Goal: Task Accomplishment & Management: Use online tool/utility

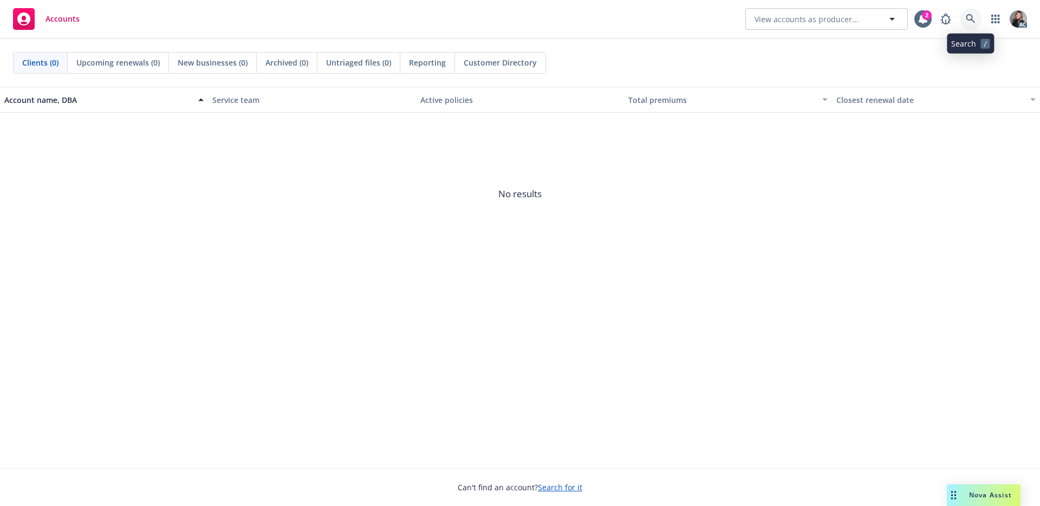
click at [971, 21] on icon at bounding box center [971, 19] width 10 height 10
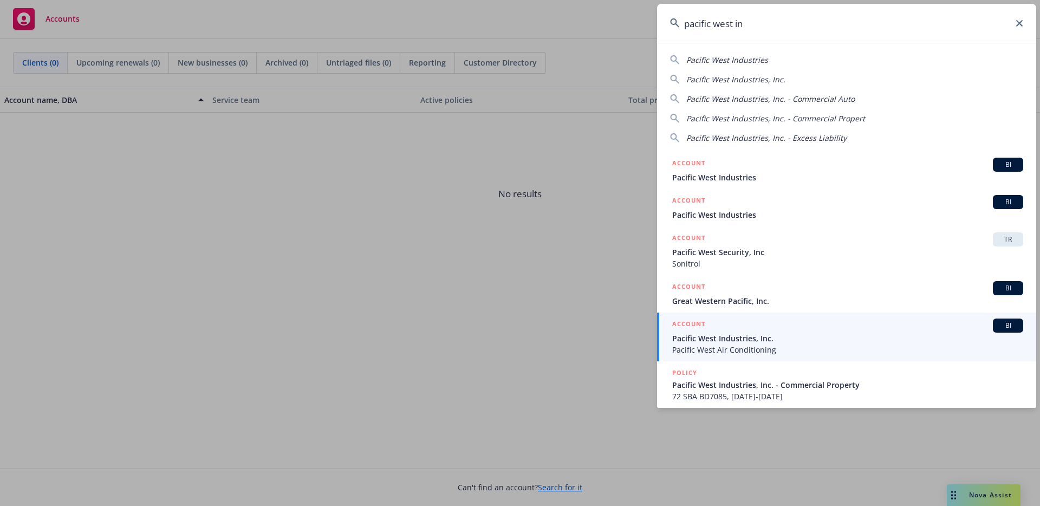
type input "pacific west in"
click at [732, 330] on div "ACCOUNT BI" at bounding box center [847, 326] width 351 height 14
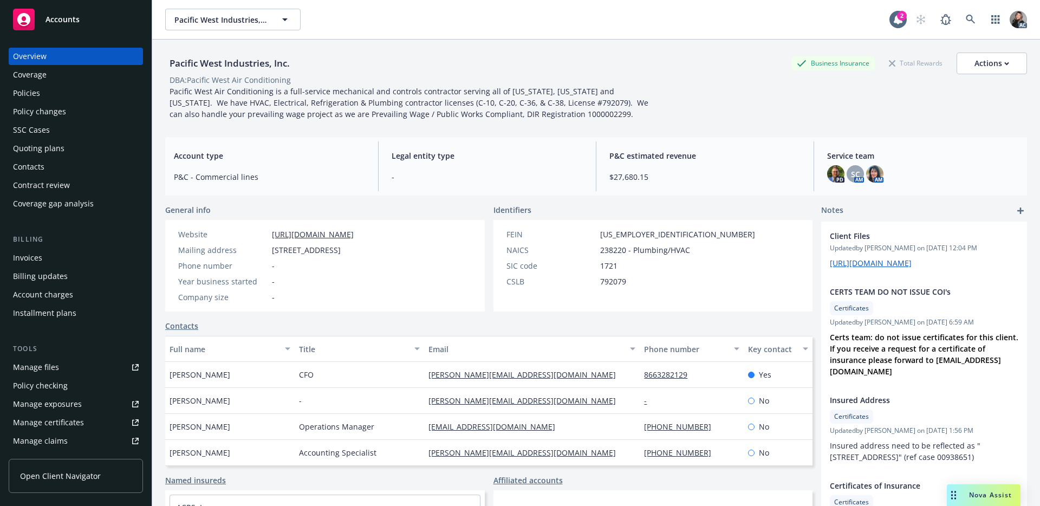
click at [262, 113] on span "Pacific West Air Conditioning is a full-service mechanical and controls contrac…" at bounding box center [410, 102] width 481 height 33
click at [38, 166] on div "Contacts" at bounding box center [28, 166] width 31 height 17
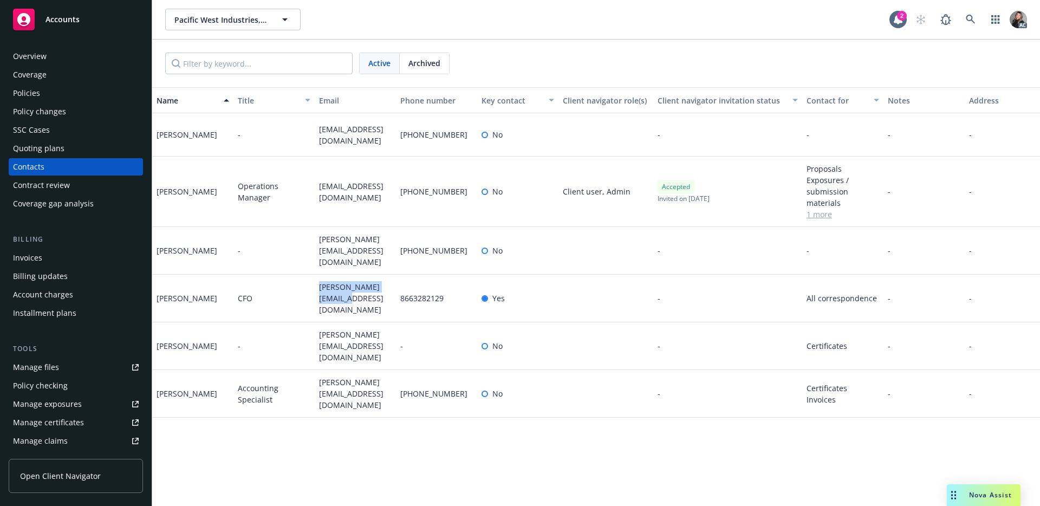
drag, startPoint x: 348, startPoint y: 300, endPoint x: 320, endPoint y: 284, distance: 32.7
click at [320, 284] on span "[PERSON_NAME][EMAIL_ADDRESS][DOMAIN_NAME]" at bounding box center [355, 298] width 73 height 34
copy span "[PERSON_NAME][EMAIL_ADDRESS][DOMAIN_NAME]"
click at [293, 431] on div "Name Title Email Phone number Key contact Client navigator role(s) Client navig…" at bounding box center [596, 296] width 888 height 419
click at [29, 92] on div "Policies" at bounding box center [26, 93] width 27 height 17
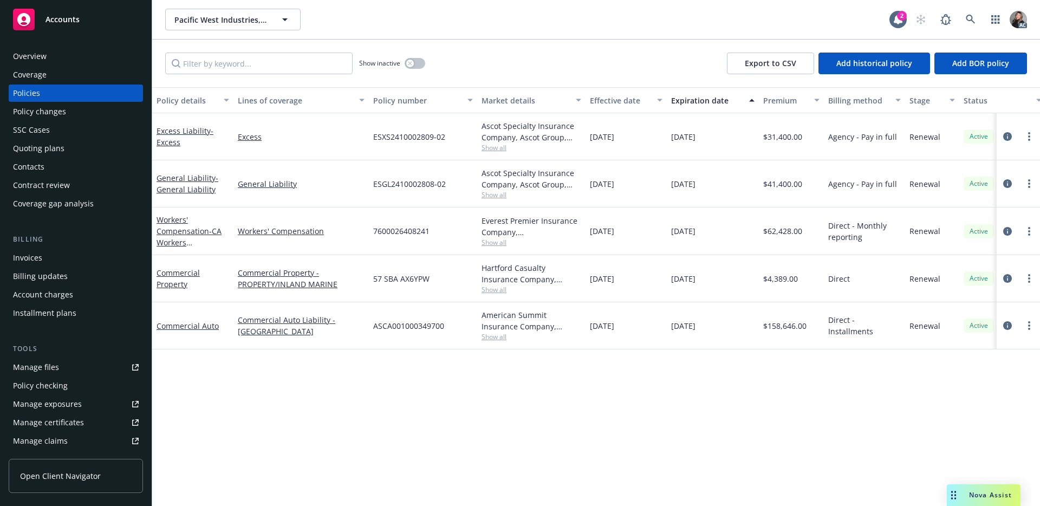
click at [311, 395] on div "Policy details Lines of coverage Policy number Market details Effective date Ex…" at bounding box center [596, 296] width 888 height 419
click at [495, 146] on span "Show all" at bounding box center [532, 147] width 100 height 9
click at [511, 376] on div "Policy details Lines of coverage Policy number Market details Effective date Ex…" at bounding box center [596, 296] width 888 height 419
click at [492, 389] on div "Policy details Lines of coverage Policy number Market details Effective date Ex…" at bounding box center [596, 296] width 888 height 419
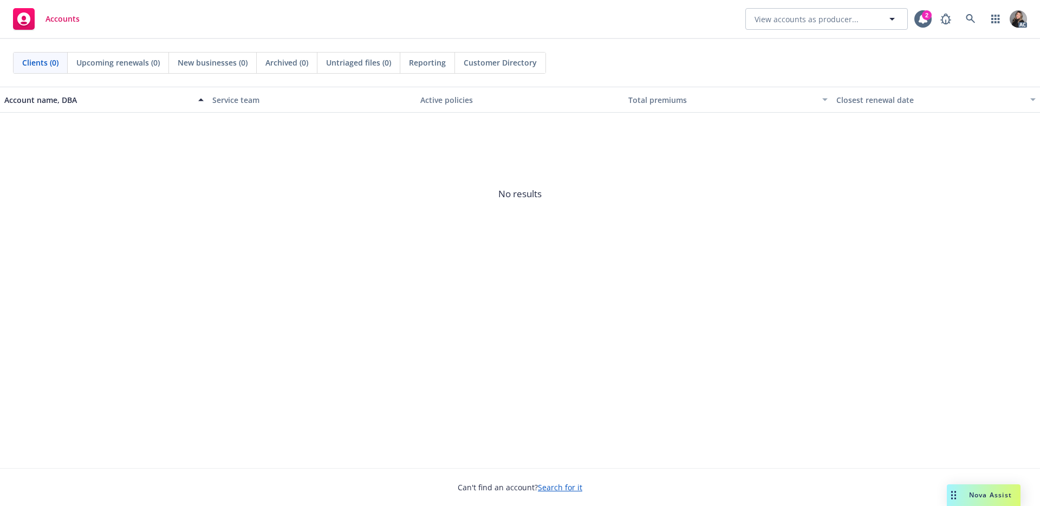
click at [555, 147] on span "No results" at bounding box center [520, 194] width 1040 height 163
click at [967, 16] on icon at bounding box center [971, 19] width 10 height 10
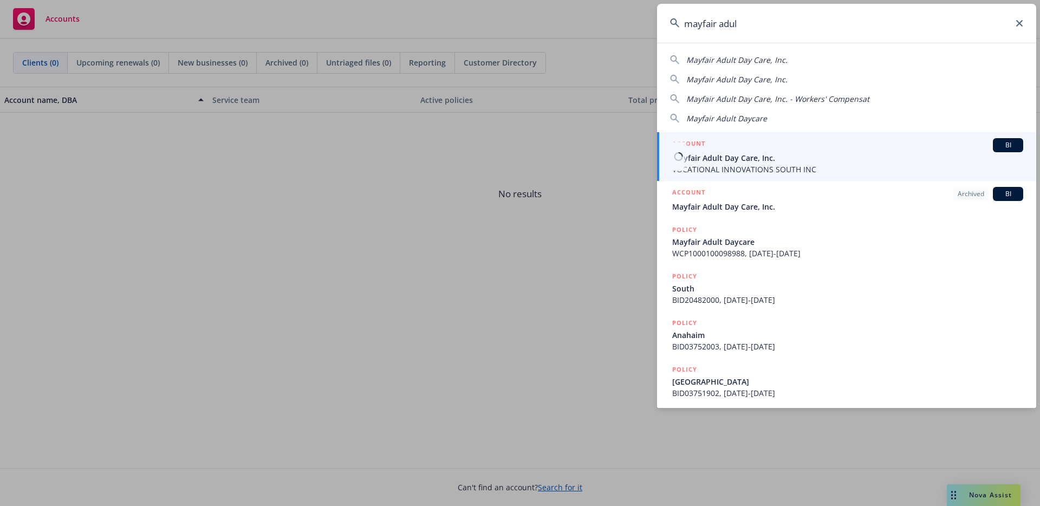
type input "mayfair adul"
click at [781, 158] on span "Mayfair Adult Day Care, Inc." at bounding box center [847, 157] width 351 height 11
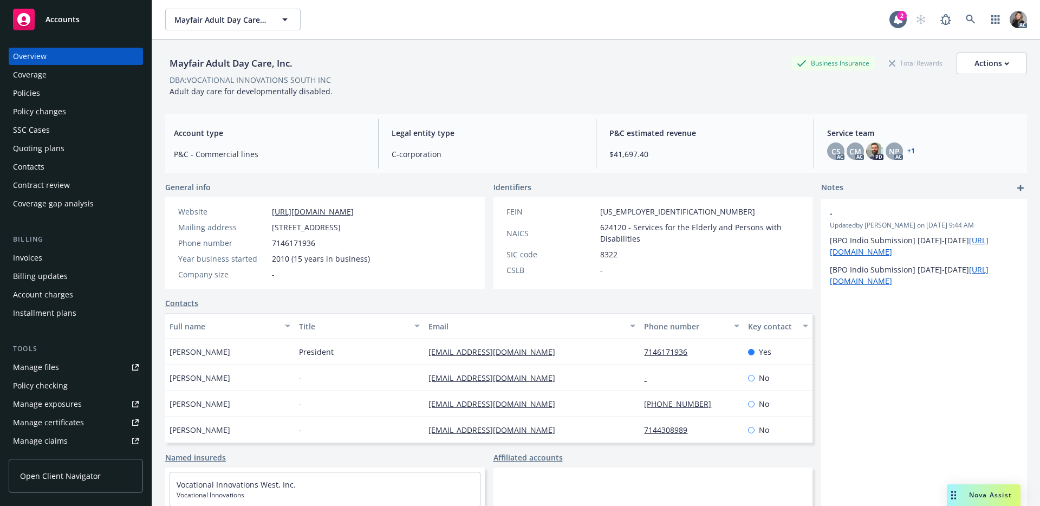
click at [50, 439] on div "Manage claims" at bounding box center [40, 440] width 55 height 17
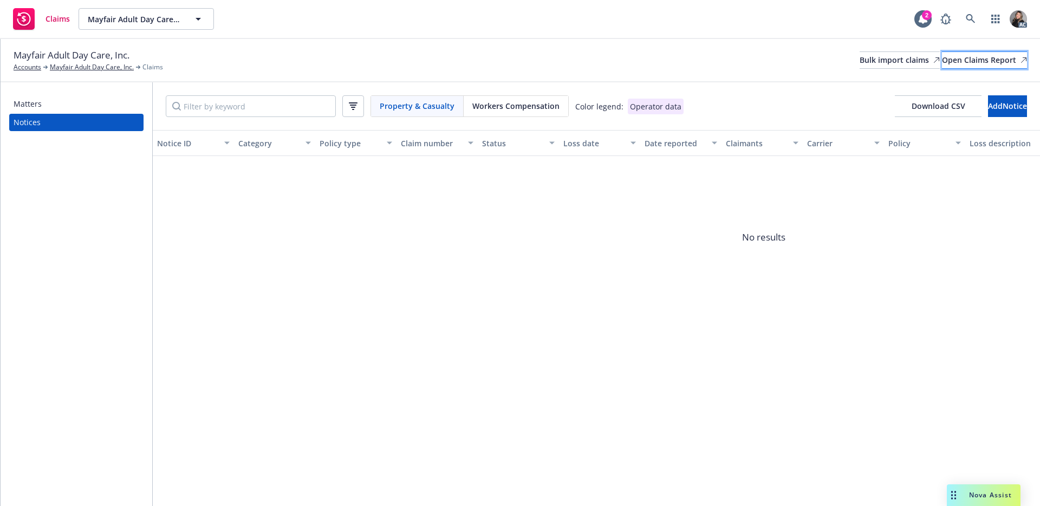
click at [972, 57] on div "Open Claims Report" at bounding box center [984, 60] width 85 height 16
click at [526, 114] on div "Workers Compensation" at bounding box center [516, 106] width 105 height 21
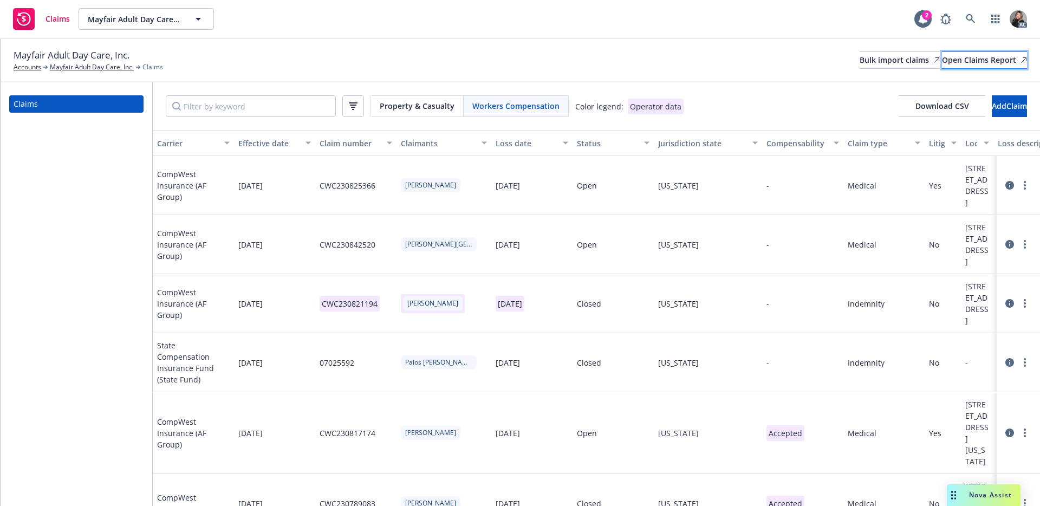
click at [982, 57] on div "Open Claims Report" at bounding box center [984, 60] width 85 height 16
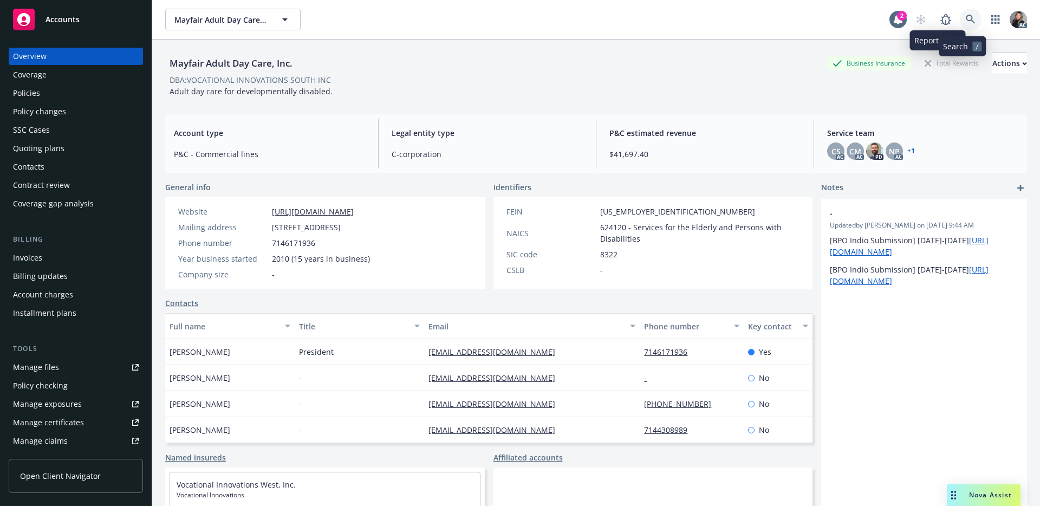
click at [968, 19] on link at bounding box center [971, 20] width 22 height 22
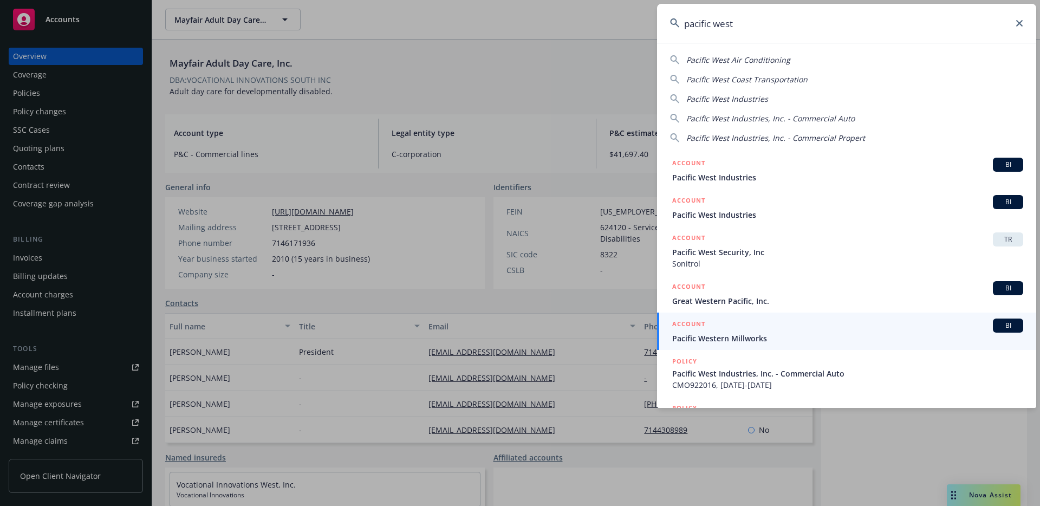
click at [765, 60] on span "Pacific West Air Conditioning" at bounding box center [738, 60] width 104 height 10
type input "Pacific West Air Conditioning"
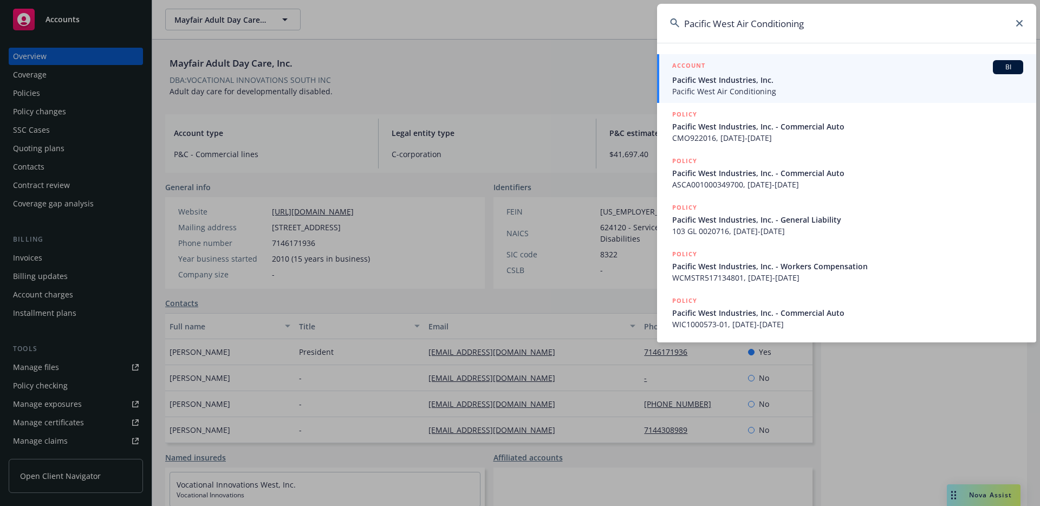
click at [751, 86] on span "Pacific West Air Conditioning" at bounding box center [847, 91] width 351 height 11
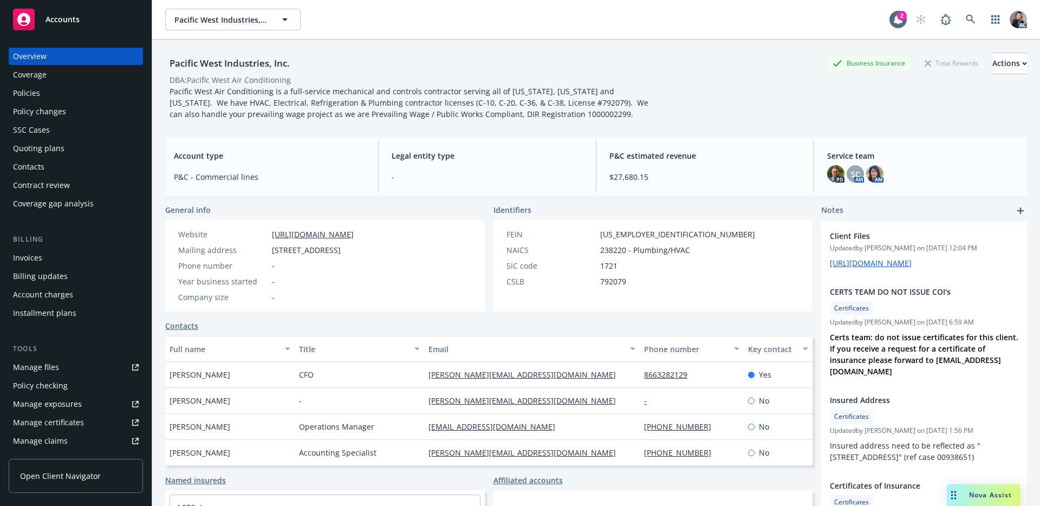
click at [37, 92] on div "Policies" at bounding box center [26, 93] width 27 height 17
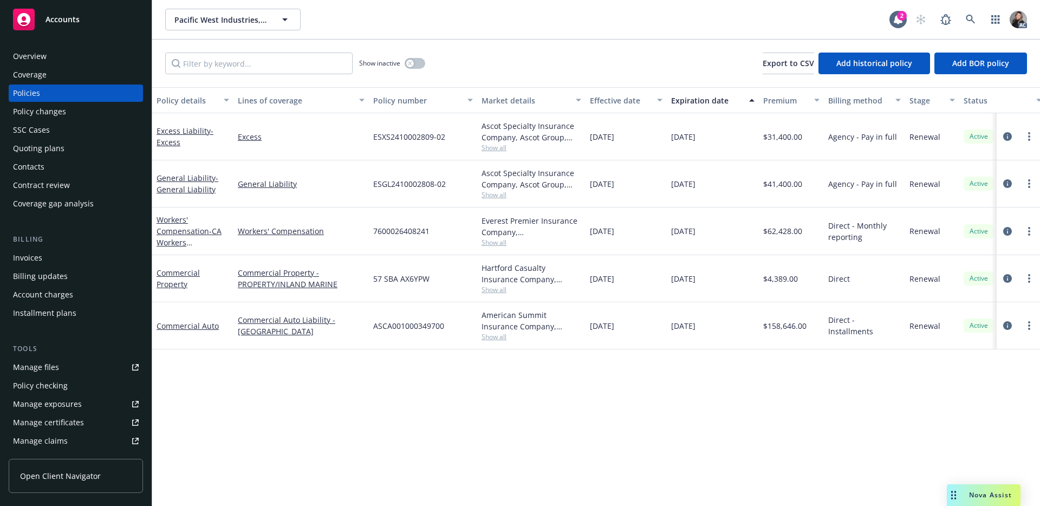
click at [495, 148] on span "Show all" at bounding box center [532, 147] width 100 height 9
click at [474, 395] on div "Policy details Lines of coverage Policy number Market details Effective date Ex…" at bounding box center [596, 296] width 888 height 419
click at [577, 382] on div "Policy details Lines of coverage Policy number Market details Effective date Ex…" at bounding box center [596, 296] width 888 height 419
click at [41, 60] on div "Overview" at bounding box center [30, 56] width 34 height 17
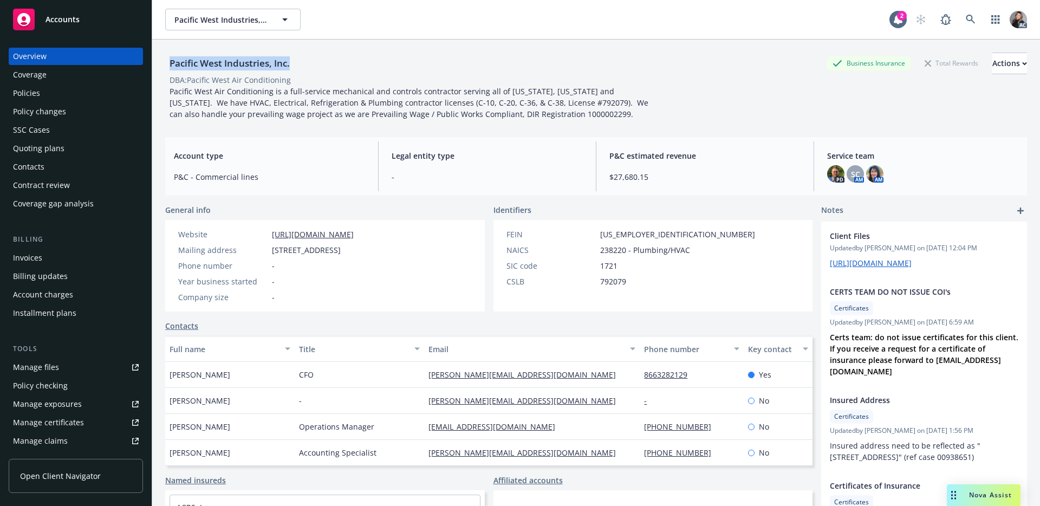
drag, startPoint x: 295, startPoint y: 65, endPoint x: 168, endPoint y: 63, distance: 126.8
click at [168, 63] on div "Pacific West Industries, Inc. Business Insurance Total Rewards Actions" at bounding box center [596, 64] width 862 height 22
click at [250, 76] on div "DBA: Pacific West Air Conditioning" at bounding box center [230, 79] width 121 height 11
click at [524, 64] on div "Pacific West Industries, Inc. Business Insurance Total Rewards Actions" at bounding box center [596, 64] width 862 height 22
click at [48, 92] on div "Policies" at bounding box center [76, 93] width 126 height 17
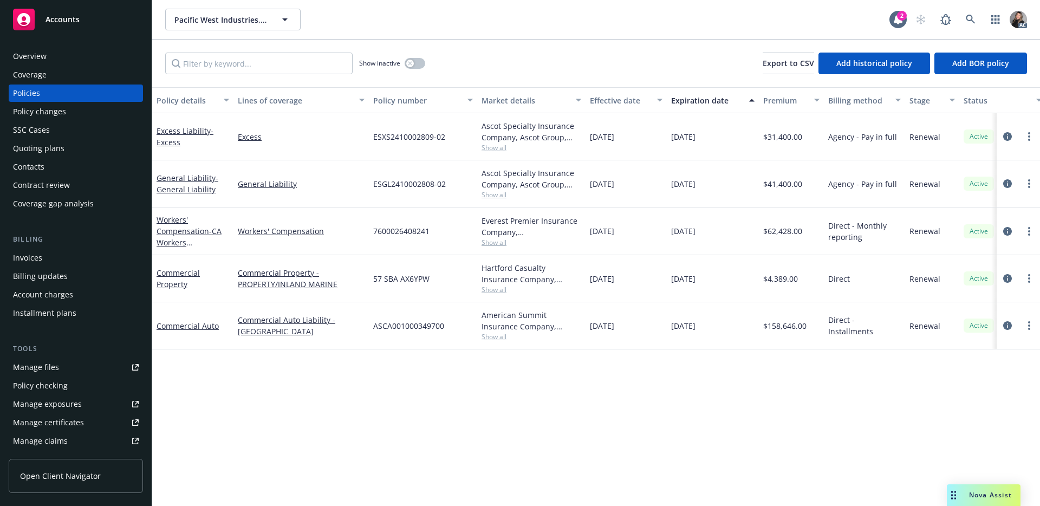
click at [526, 57] on div "Show inactive Export to CSV Add historical policy Add BOR policy" at bounding box center [596, 64] width 888 height 48
click at [543, 55] on div "Show inactive Export to CSV Add historical policy Add BOR policy" at bounding box center [596, 64] width 888 height 48
click at [561, 44] on div "Show inactive Export to CSV Add historical policy Add BOR policy" at bounding box center [596, 64] width 888 height 48
click at [465, 49] on div "Show inactive Export to CSV Add historical policy Add BOR policy" at bounding box center [596, 64] width 888 height 48
click at [465, 64] on div "Show inactive Export to CSV Add historical policy Add BOR policy" at bounding box center [596, 64] width 888 height 48
